Goal: Go to known website: Access a specific website the user already knows

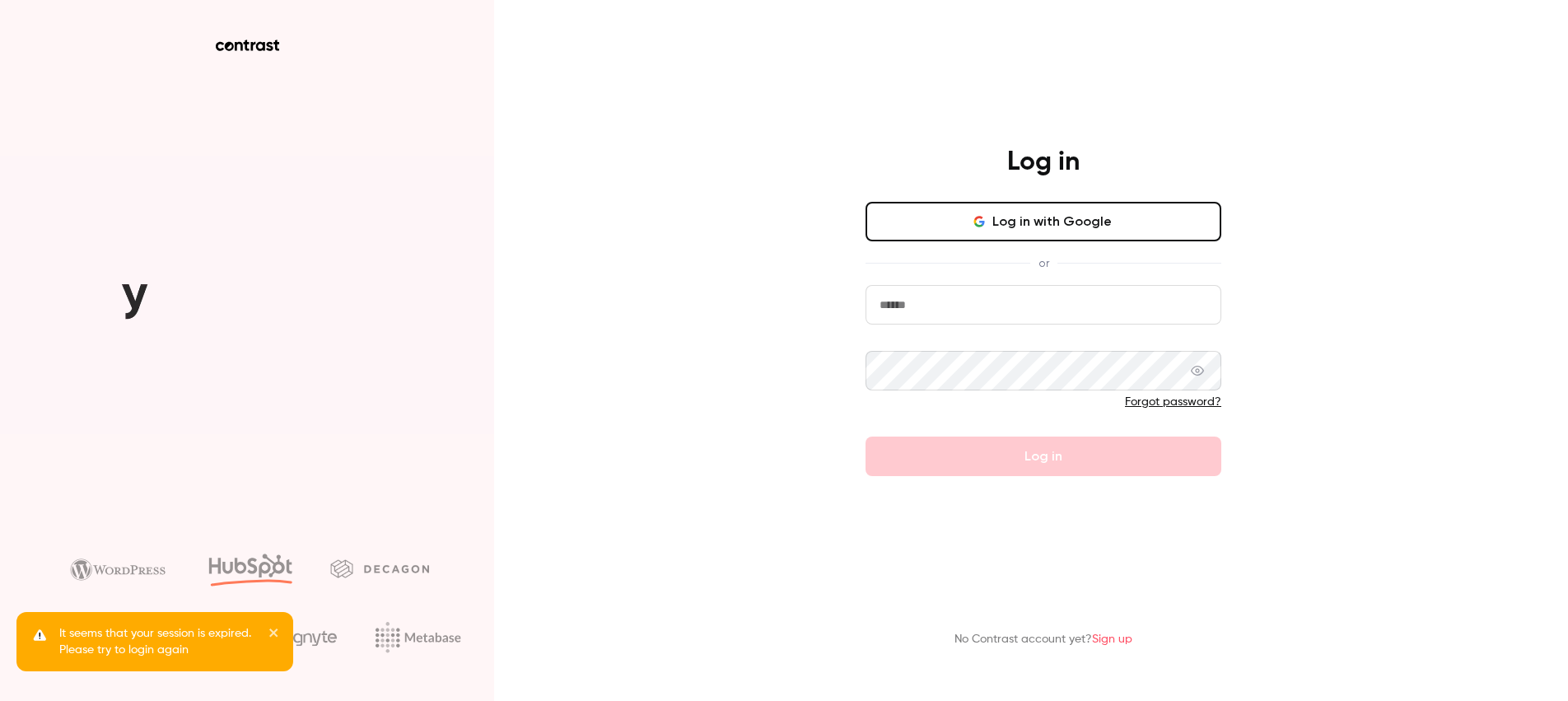
click at [1007, 220] on button "Log in with Google" at bounding box center [1043, 222] width 355 height 40
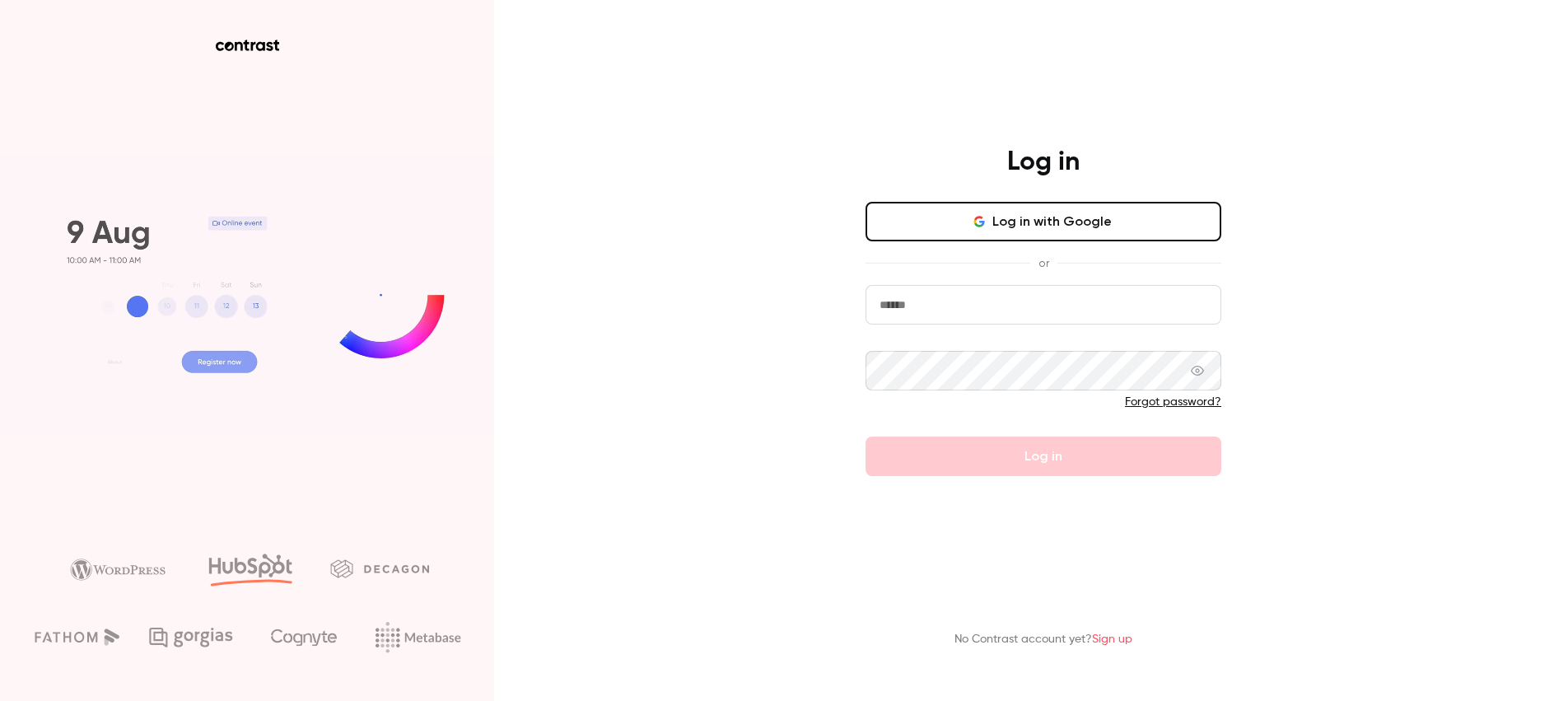
click at [1104, 212] on button "Log in with Google" at bounding box center [1043, 222] width 355 height 40
